Goal: Find specific page/section: Find specific page/section

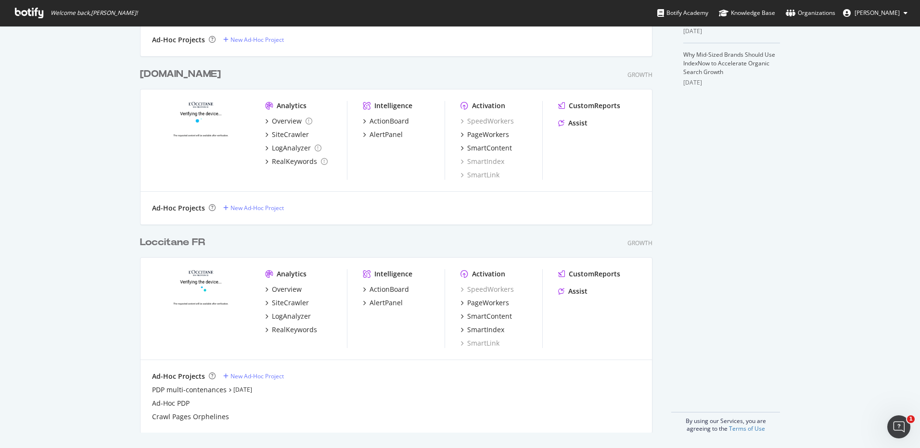
click at [183, 243] on div "Loccitane FR" at bounding box center [172, 243] width 65 height 14
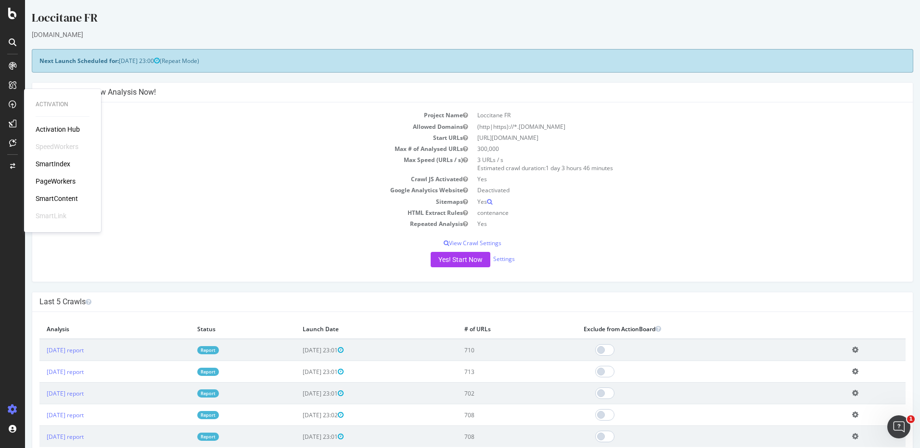
click at [60, 198] on div "SmartContent" at bounding box center [57, 199] width 42 height 10
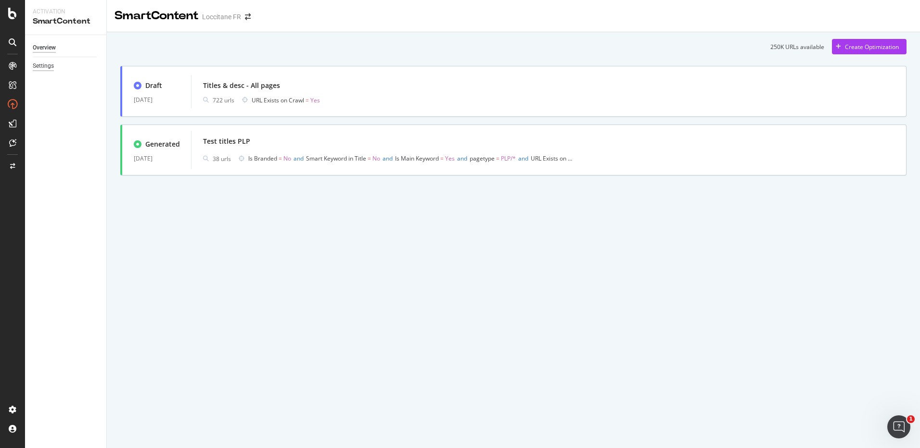
drag, startPoint x: 39, startPoint y: 64, endPoint x: 51, endPoint y: 68, distance: 13.1
click at [39, 64] on div "Settings" at bounding box center [43, 66] width 21 height 10
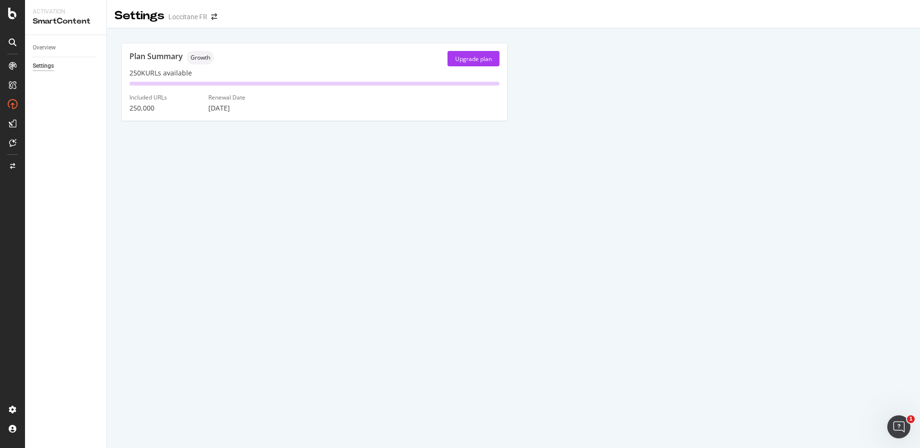
click at [170, 58] on div "Plan Summary" at bounding box center [155, 58] width 53 height 15
click at [157, 80] on div "Plan Summary Growth Upgrade plan 250K URLs available Included URLs 250,000 Rene…" at bounding box center [314, 82] width 386 height 78
click at [46, 46] on div "Overview" at bounding box center [44, 48] width 23 height 10
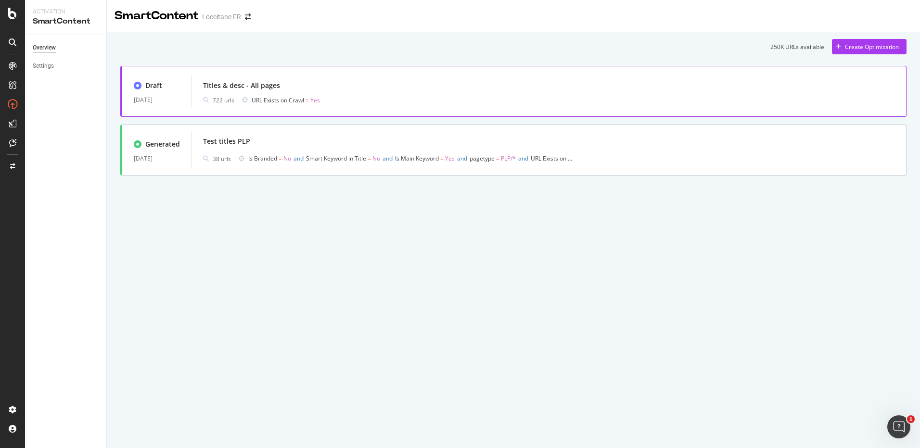
click at [321, 87] on div "Titles & desc - All pages" at bounding box center [549, 85] width 692 height 13
